Goal: Task Accomplishment & Management: Complete application form

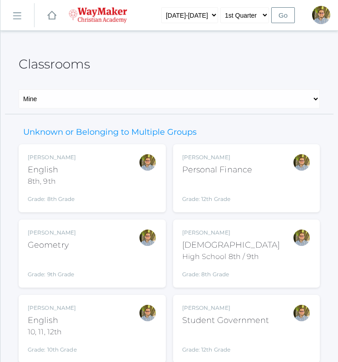
click at [118, 174] on div "Kylen Braileanu English 8th, 9th Grade: 8th Grade 08ENGLISH" at bounding box center [92, 178] width 129 height 50
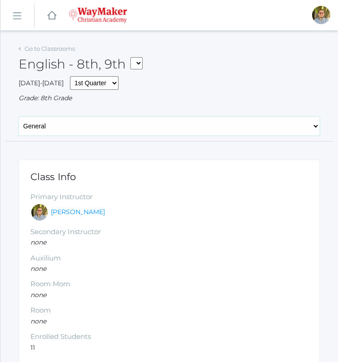
click at [148, 130] on select "General Attendance Attd Summary Gradebook Lesson Plans Students Contacts Schedu…" at bounding box center [169, 126] width 301 height 19
select select "/classrooms/2528/lesson_plans?term=1"
click at [19, 117] on select "General Attendance Attd Summary Gradebook Lesson Plans Students Contacts Schedu…" at bounding box center [169, 126] width 301 height 19
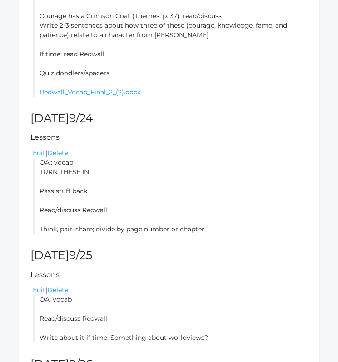
scroll to position [498, 0]
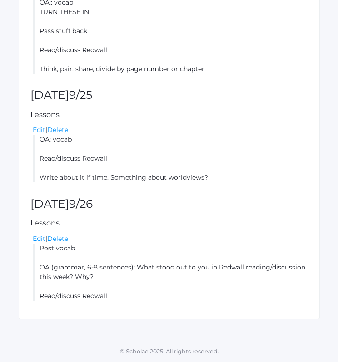
drag, startPoint x: 39, startPoint y: 248, endPoint x: 129, endPoint y: 295, distance: 100.9
click at [129, 295] on li "Post vocab OA (grammar, 6-8 sentences): What stood out to you in Redwall readin…" at bounding box center [170, 272] width 275 height 57
copy li "Post vocab OA (grammar, 6-8 sentences): What stood out to you in Redwall readin…"
click at [277, 147] on li "OA: vocab Read/discuss Redwall Write about it if time. Something about worldvie…" at bounding box center [170, 159] width 275 height 48
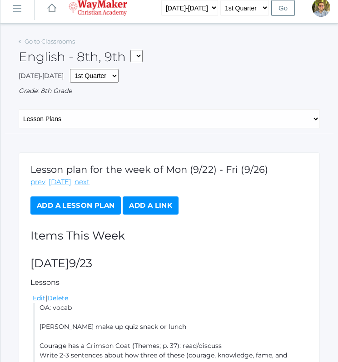
scroll to position [0, 0]
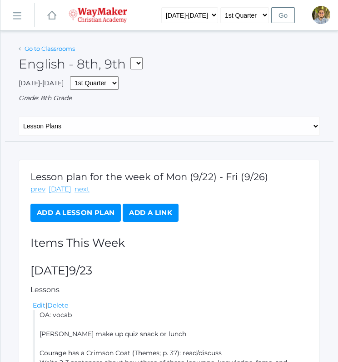
click at [69, 46] on link "Go to Classrooms" at bounding box center [50, 48] width 50 height 7
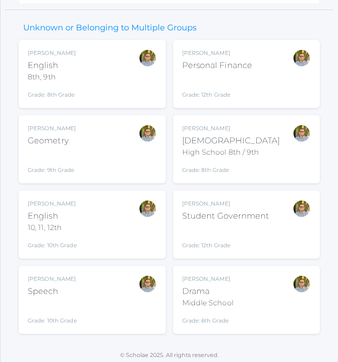
scroll to position [108, 0]
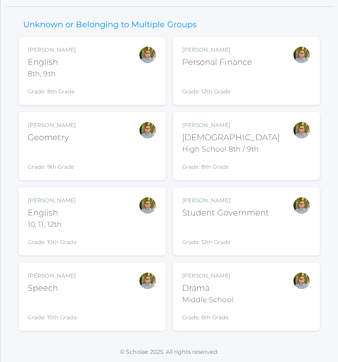
click at [132, 233] on div "Kylen Braileanu English 10, 11, 12th Grade: 10th Grade HSENGLISH" at bounding box center [92, 222] width 129 height 50
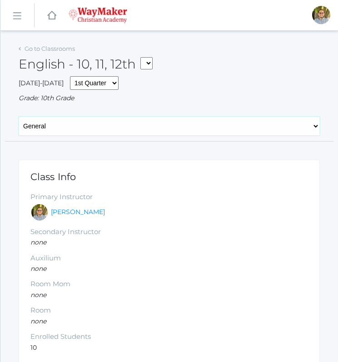
click at [88, 119] on select "General Attendance Attd Summary Gradebook Lesson Plans Students Contacts Schedu…" at bounding box center [169, 126] width 301 height 19
select select "/classrooms/2527/lesson_plans?term=1"
click at [19, 117] on select "General Attendance Attd Summary Gradebook Lesson Plans Students Contacts Schedu…" at bounding box center [169, 126] width 301 height 19
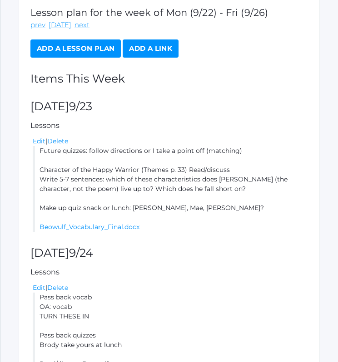
scroll to position [498, 0]
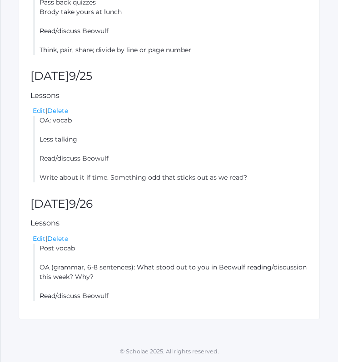
drag, startPoint x: 40, startPoint y: 249, endPoint x: 98, endPoint y: 281, distance: 65.2
click at [98, 281] on li "Post vocab OA (grammar, 6-8 sentences): What stood out to you in Beowulf readin…" at bounding box center [170, 272] width 275 height 57
click at [170, 257] on li "Post vocab OA (grammar, 6-8 sentences): What stood out to you in Beowulf readin…" at bounding box center [170, 272] width 275 height 57
drag, startPoint x: 39, startPoint y: 248, endPoint x: 119, endPoint y: 298, distance: 93.9
click at [119, 298] on li "Post vocab OA (grammar, 6-8 sentences): What stood out to you in Beowulf readin…" at bounding box center [170, 272] width 275 height 57
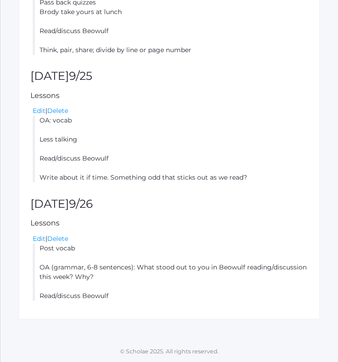
drag, startPoint x: 119, startPoint y: 298, endPoint x: 93, endPoint y: 270, distance: 37.9
click at [93, 270] on li "Post vocab OA (grammar, 6-8 sentences): What stood out to you in Beowulf readin…" at bounding box center [170, 272] width 275 height 57
click at [114, 252] on li "Post vocab OA (grammar, 6-8 sentences): What stood out to you in Beowulf readin…" at bounding box center [170, 272] width 275 height 57
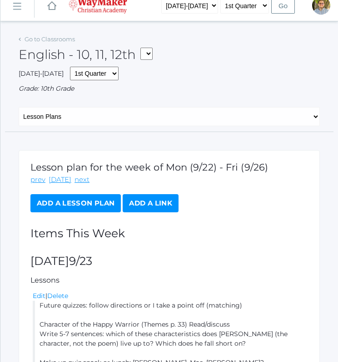
scroll to position [0, 0]
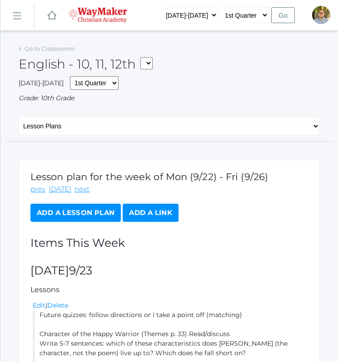
click at [60, 53] on div "Go to Classrooms" at bounding box center [47, 48] width 56 height 9
click at [57, 51] on link "Go to Classrooms" at bounding box center [50, 48] width 50 height 7
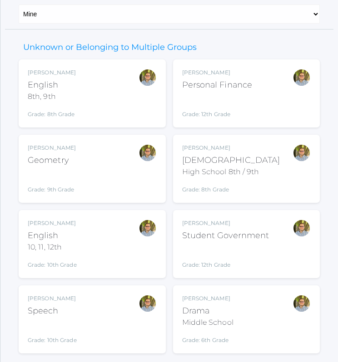
scroll to position [108, 0]
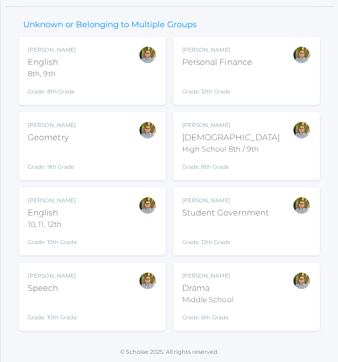
click at [97, 124] on div "Kylen Braileanu Geometry Grade: 9th Grade GEOM" at bounding box center [92, 146] width 129 height 50
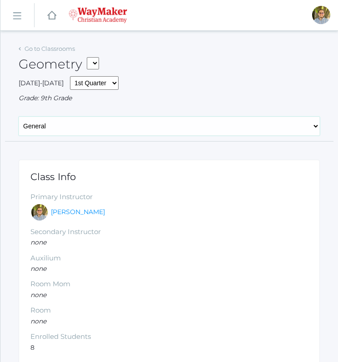
click at [114, 123] on select "General Attendance Attd Summary Gradebook Lesson Plans Students Contacts Schedu…" at bounding box center [169, 126] width 301 height 19
select select "/classrooms/2520/lesson_plans?term=1"
click at [19, 117] on select "General Attendance Attd Summary Gradebook Lesson Plans Students Contacts Schedu…" at bounding box center [169, 126] width 301 height 19
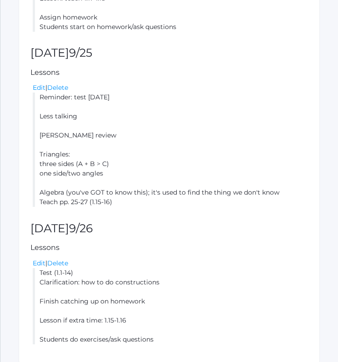
scroll to position [803, 0]
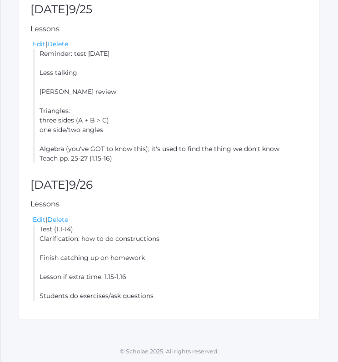
drag, startPoint x: 40, startPoint y: 229, endPoint x: 175, endPoint y: 237, distance: 135.6
click at [175, 237] on li "Test (1.1-14) Clarification: how to do constructions Finish catching up on home…" at bounding box center [170, 263] width 275 height 76
click at [83, 256] on li "Test (1.1-14) Clarification: how to do constructions Finish catching up on home…" at bounding box center [170, 263] width 275 height 76
drag, startPoint x: 41, startPoint y: 230, endPoint x: 131, endPoint y: 270, distance: 98.6
click at [131, 270] on li "Test (1.1-14) Clarification: how to do constructions Finish catching up on home…" at bounding box center [170, 263] width 275 height 76
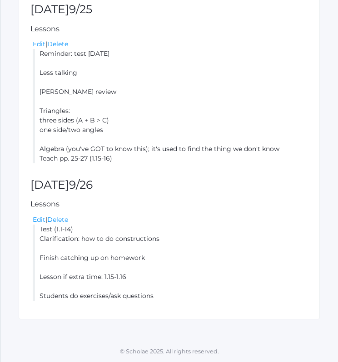
drag, startPoint x: 131, startPoint y: 270, endPoint x: 62, endPoint y: 235, distance: 77.4
click at [62, 235] on li "Test (1.1-14) Clarification: how to do constructions Finish catching up on home…" at bounding box center [170, 263] width 275 height 76
click at [65, 252] on li "Test (1.1-14) Clarification: how to do constructions Finish catching up on home…" at bounding box center [170, 263] width 275 height 76
drag, startPoint x: 40, startPoint y: 228, endPoint x: 138, endPoint y: 273, distance: 108.1
click at [138, 273] on li "Test (1.1-14) Clarification: how to do constructions Finish catching up on home…" at bounding box center [170, 263] width 275 height 76
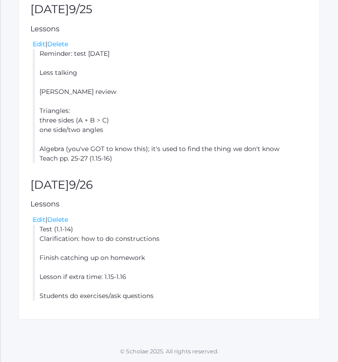
copy li "Test (1.1-14) Clarification: how to do constructions Finish catching up on home…"
click at [218, 103] on li "Reminder: test [DATE] Less talking [PERSON_NAME] review Triangles: three sides …" at bounding box center [170, 106] width 275 height 114
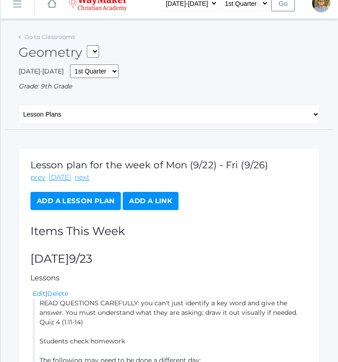
scroll to position [0, 0]
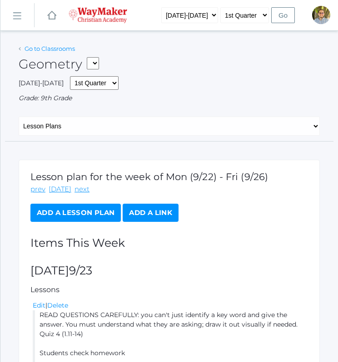
click at [65, 47] on link "Go to Classrooms" at bounding box center [50, 48] width 50 height 7
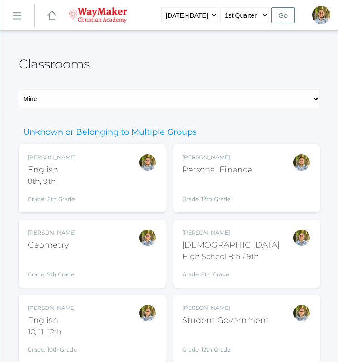
scroll to position [108, 0]
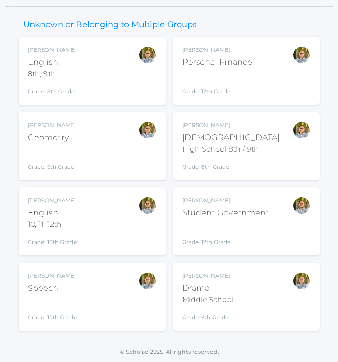
click at [128, 287] on div "[PERSON_NAME] Speech Grade: 10th Grade SPEECH" at bounding box center [92, 297] width 129 height 50
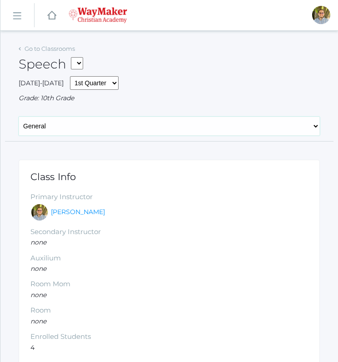
click at [167, 132] on select "General Attendance Attd Summary Gradebook Lesson Plans Students Contacts Schedu…" at bounding box center [169, 126] width 301 height 19
select select "/classrooms/2511/lesson_plans?term=1"
click at [19, 117] on select "General Attendance Attd Summary Gradebook Lesson Plans Students Contacts Schedu…" at bounding box center [169, 126] width 301 height 19
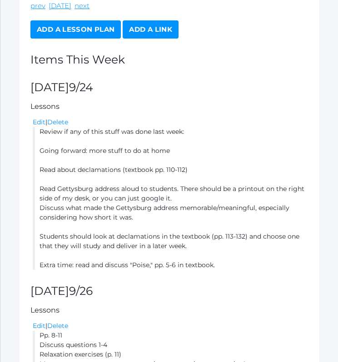
scroll to position [299, 0]
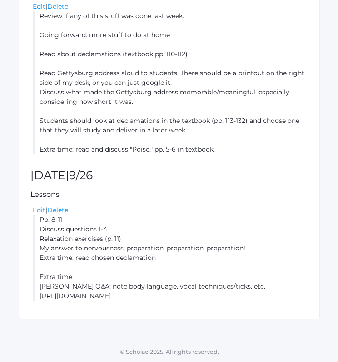
drag, startPoint x: 40, startPoint y: 218, endPoint x: 235, endPoint y: 297, distance: 210.3
click at [235, 297] on li "Pp. 8-11 Discuss questions 1-4 Relaxation exercises (p. 11) My answer to nervou…" at bounding box center [170, 258] width 275 height 86
click at [176, 267] on li "Pp. 8-11 Discuss questions 1-4 Relaxation exercises (p. 11) My answer to nervou…" at bounding box center [170, 258] width 275 height 86
drag, startPoint x: 40, startPoint y: 286, endPoint x: 229, endPoint y: 302, distance: 190.1
click at [229, 302] on div "Lesson plan for the week of Mon (9/22) - Fri (9/26) prev today next Add a Lesso…" at bounding box center [169, 90] width 301 height 459
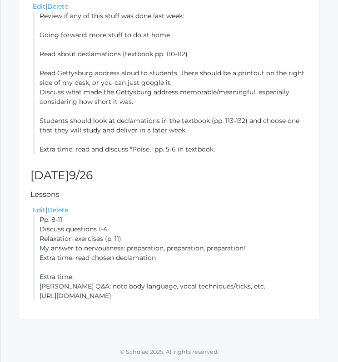
copy li "Frank Turek Q&A: note body language, vocal techniques/ticks, etc. https://www.y…"
click at [262, 145] on li "Review if any of this stuff was done last week: Going forward: more stuff to do…" at bounding box center [170, 82] width 275 height 143
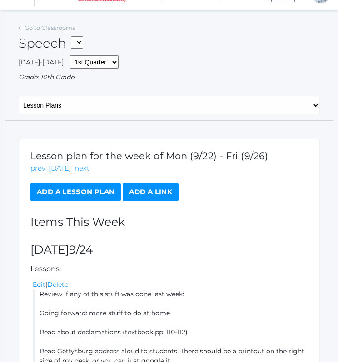
scroll to position [0, 0]
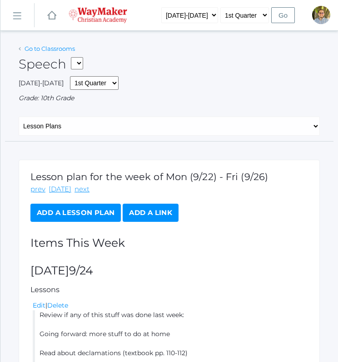
click at [41, 48] on link "Go to Classrooms" at bounding box center [50, 48] width 50 height 7
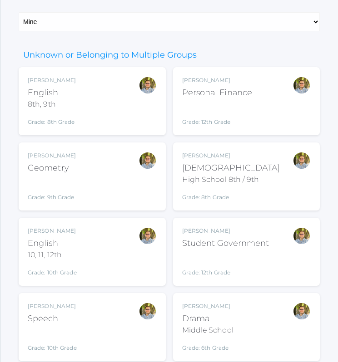
scroll to position [108, 0]
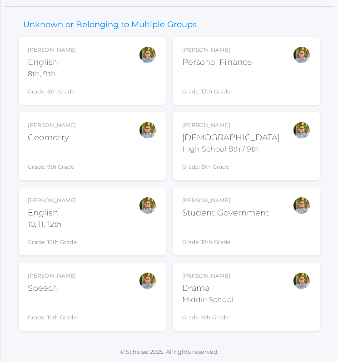
click at [267, 282] on div "Kylen Braileanu Drama Middle School Grade: 6th Grade THEATER" at bounding box center [246, 297] width 129 height 50
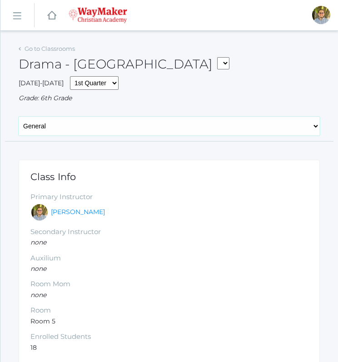
click at [127, 128] on select "General Attendance Attd Summary Gradebook Lesson Plans Students Contacts Schedu…" at bounding box center [169, 126] width 301 height 19
select select "/classrooms/2547/lesson_plans?term=1"
click at [19, 117] on select "General Attendance Attd Summary Gradebook Lesson Plans Students Contacts Schedu…" at bounding box center [169, 126] width 301 height 19
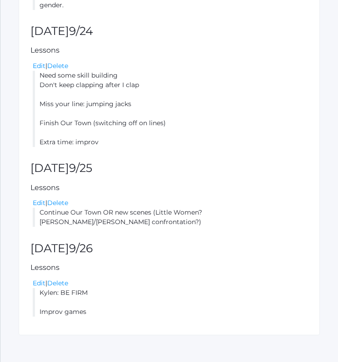
scroll to position [326, 0]
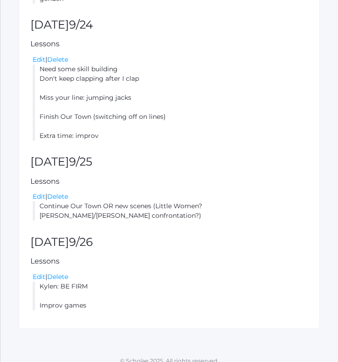
drag, startPoint x: 41, startPoint y: 277, endPoint x: 100, endPoint y: 298, distance: 62.8
click at [100, 298] on li "Kylen: BE FIRM Improv games" at bounding box center [170, 296] width 275 height 29
drag, startPoint x: 100, startPoint y: 298, endPoint x: 89, endPoint y: 289, distance: 14.5
click at [89, 289] on li "Kylen: BE FIRM Improv games" at bounding box center [170, 296] width 275 height 29
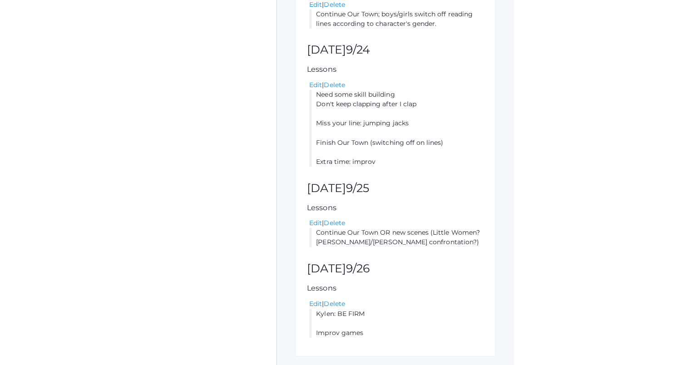
scroll to position [294, 0]
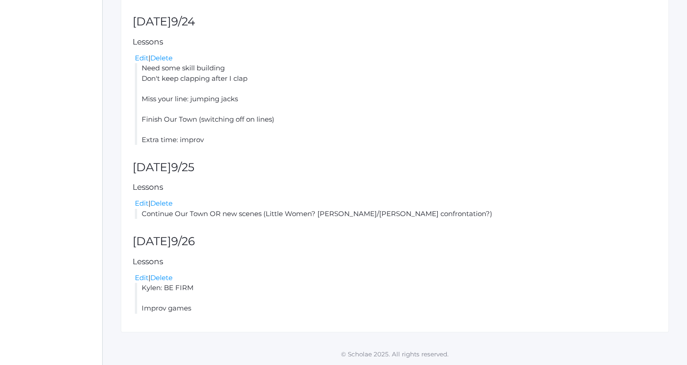
click at [337, 76] on li "Need some skill building Don't keep clapping after I clap Miss your line: jumpi…" at bounding box center [396, 104] width 522 height 82
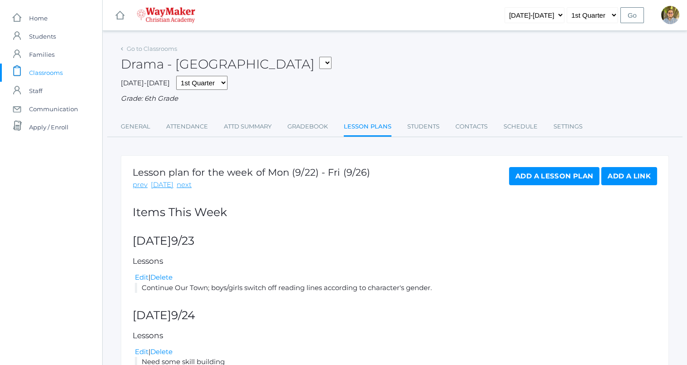
click at [46, 75] on span "Classrooms" at bounding box center [46, 73] width 34 height 18
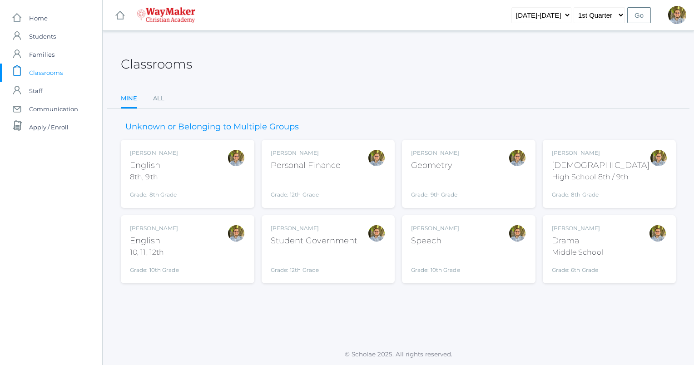
click at [337, 171] on div "Bible" at bounding box center [601, 165] width 98 height 12
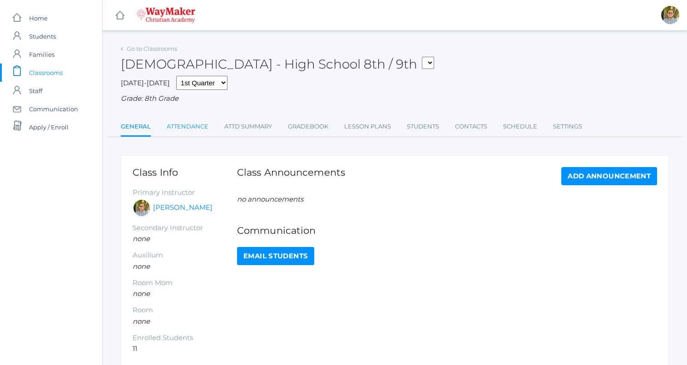
click at [195, 124] on link "Attendance" at bounding box center [188, 127] width 42 height 18
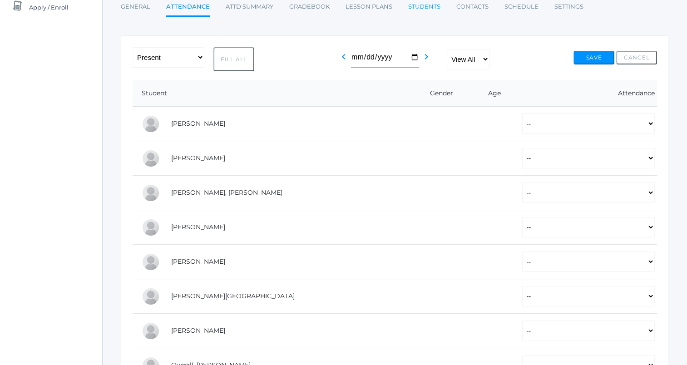
scroll to position [121, 0]
click at [234, 61] on button "Fill All" at bounding box center [233, 58] width 41 height 24
select select "P"
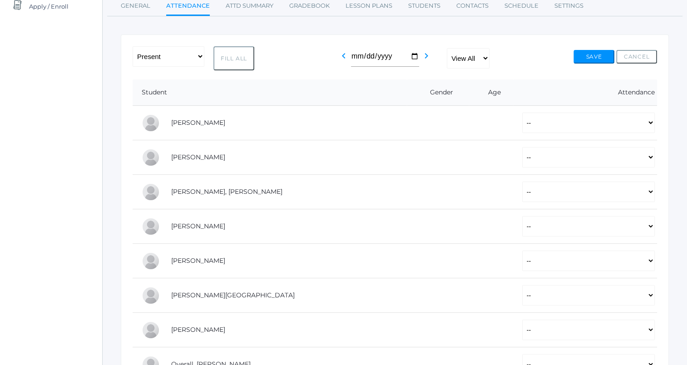
select select "P"
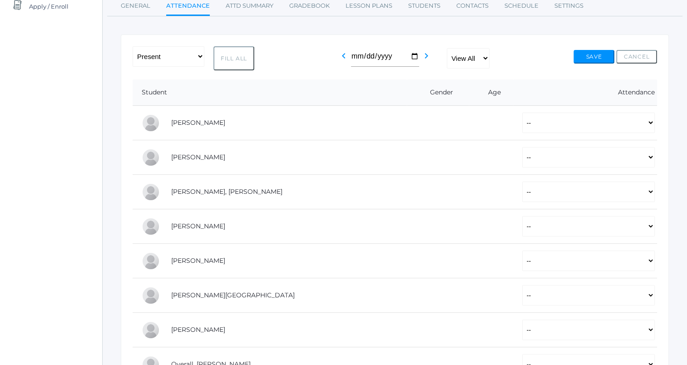
select select "P"
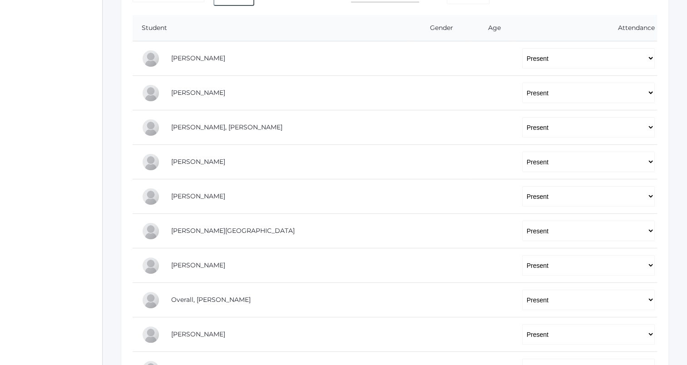
scroll to position [185, 0]
click at [535, 62] on select "-- Present Tardy Excused Tardy Unexcused Absent Excused Absent Unexcused" at bounding box center [588, 58] width 133 height 20
select select
click at [522, 48] on select "-- Present Tardy Excused Tardy Unexcused Absent Excused Absent Unexcused" at bounding box center [588, 58] width 133 height 20
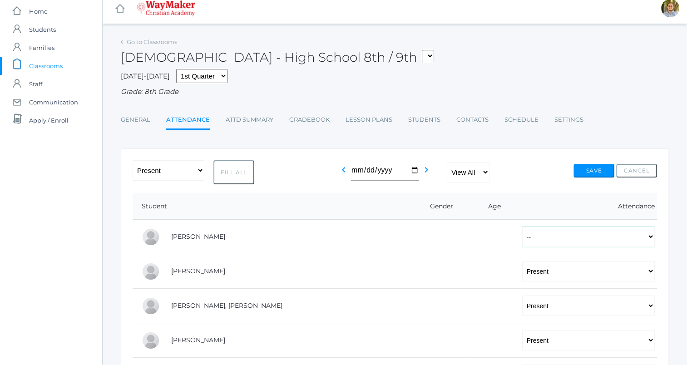
scroll to position [0, 0]
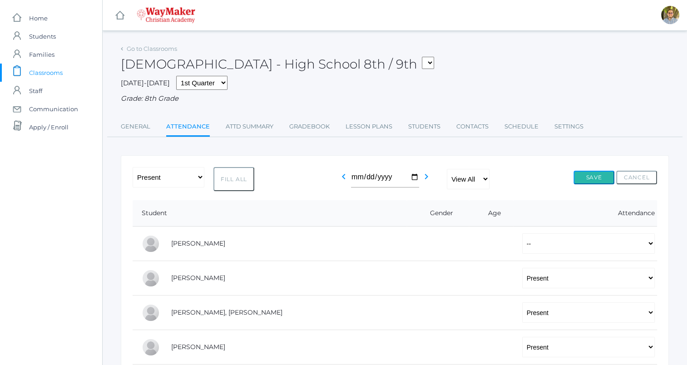
click at [587, 178] on button "Save" at bounding box center [593, 178] width 41 height 14
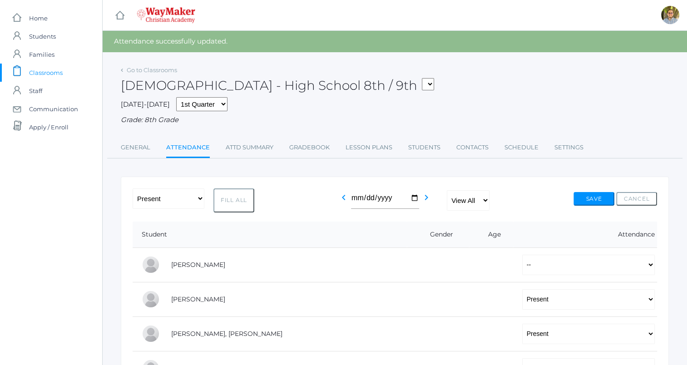
click at [61, 71] on span "Classrooms" at bounding box center [46, 73] width 34 height 18
